Goal: Information Seeking & Learning: Learn about a topic

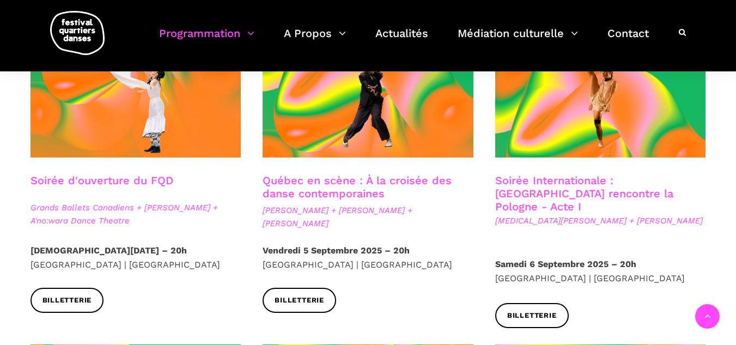
click at [434, 236] on div "Québec en scène : À la croisée des danse contemporaines [PERSON_NAME] + [PERSON…" at bounding box center [368, 209] width 233 height 70
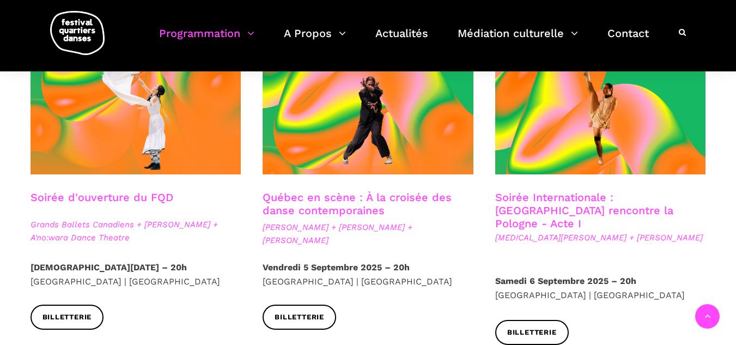
scroll to position [327, 0]
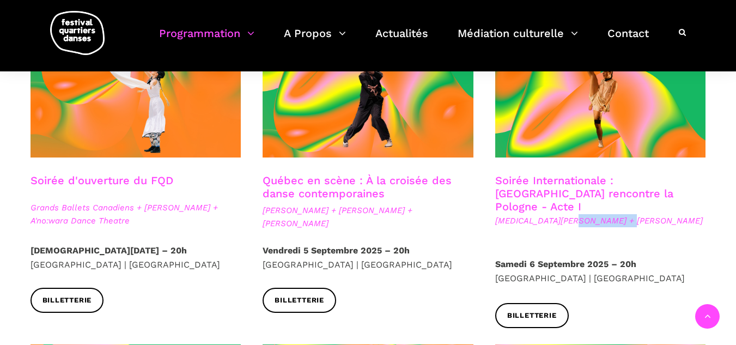
drag, startPoint x: 626, startPoint y: 206, endPoint x: 571, endPoint y: 209, distance: 54.5
click at [571, 214] on span "[MEDICAL_DATA][PERSON_NAME] + [PERSON_NAME]" at bounding box center [600, 220] width 211 height 13
copy span "[PERSON_NAME]"
drag, startPoint x: 330, startPoint y: 222, endPoint x: 258, endPoint y: 215, distance: 72.2
click at [258, 215] on div "Québec en scène : À la croisée des danse contemporaines [PERSON_NAME] + [PERSON…" at bounding box center [368, 209] width 233 height 70
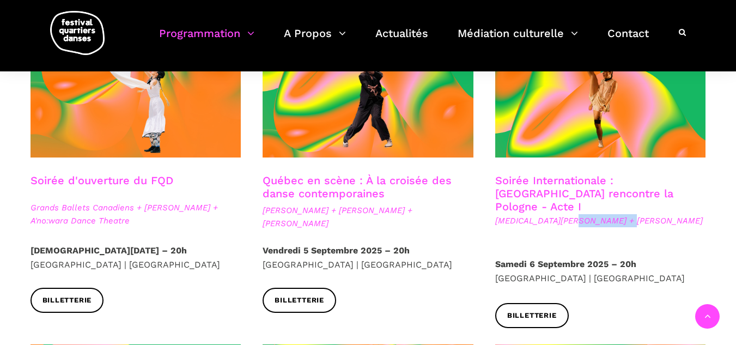
copy span "[PERSON_NAME] + [PERSON_NAME] + [PERSON_NAME]"
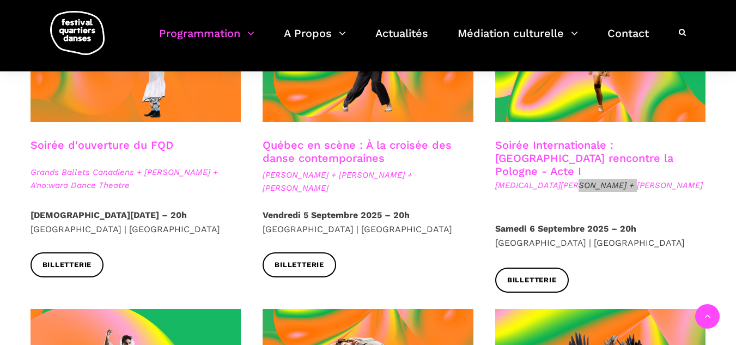
scroll to position [381, 0]
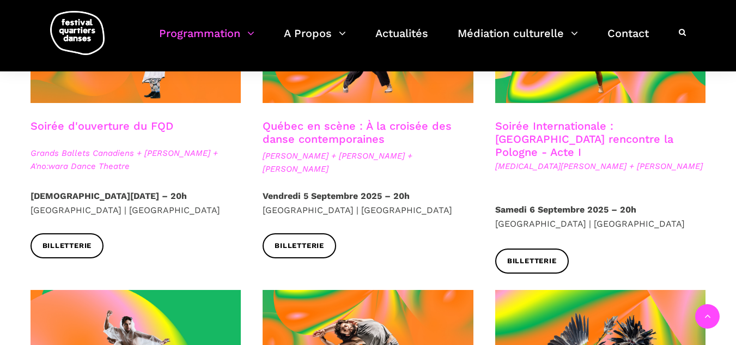
click at [643, 160] on span "[MEDICAL_DATA][PERSON_NAME] + [PERSON_NAME]" at bounding box center [600, 166] width 211 height 13
drag, startPoint x: 578, startPoint y: 156, endPoint x: 492, endPoint y: 156, distance: 86.1
click at [492, 156] on div "Soirée Internationale : [GEOGRAPHIC_DATA] rencontre la Pologne - Acte I [MEDICA…" at bounding box center [600, 160] width 233 height 83
copy span "[MEDICAL_DATA][PERSON_NAME] + [PERSON_NAME]"
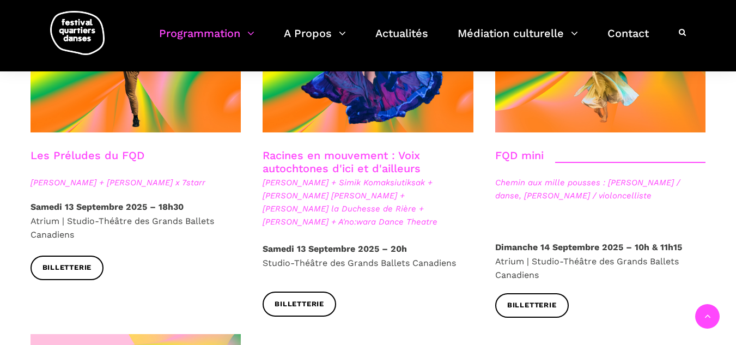
scroll to position [1634, 0]
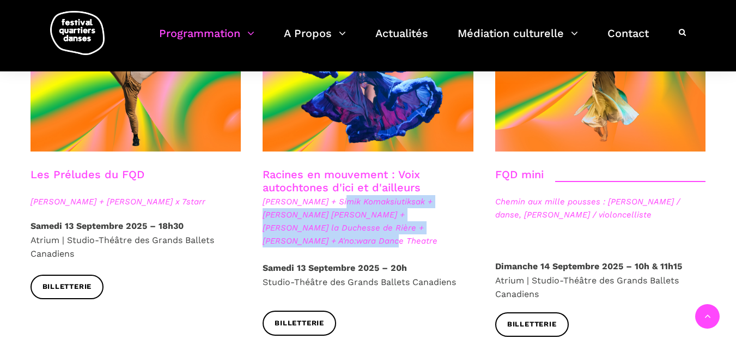
drag, startPoint x: 336, startPoint y: 169, endPoint x: 429, endPoint y: 195, distance: 97.3
click at [429, 195] on span "[PERSON_NAME] + Simik Komaksiutiksak + [PERSON_NAME] [PERSON_NAME] + [PERSON_NA…" at bounding box center [368, 221] width 211 height 52
copy span "Simik Komaksiutiksak + [PERSON_NAME] Diabo + [PERSON_NAME] la Duchesse de Rière…"
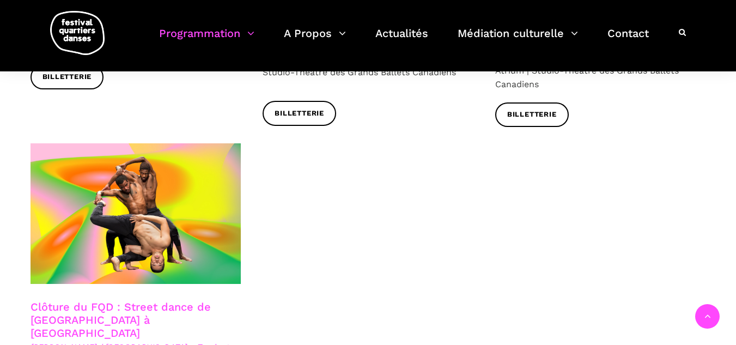
scroll to position [1906, 0]
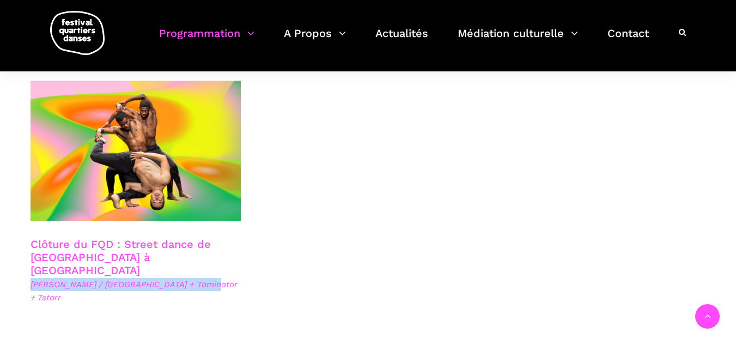
drag, startPoint x: 202, startPoint y: 237, endPoint x: 27, endPoint y: 237, distance: 175.4
click at [27, 237] on div "Clôture du FQD : Street dance de [GEOGRAPHIC_DATA] à [GEOGRAPHIC_DATA] [PERSON_…" at bounding box center [136, 289] width 233 height 105
copy span "[PERSON_NAME] / [GEOGRAPHIC_DATA] + Taminator + 7starr"
